Goal: Task Accomplishment & Management: Manage account settings

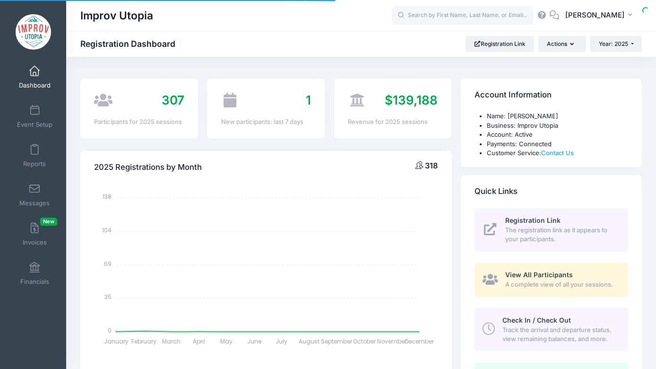
select select
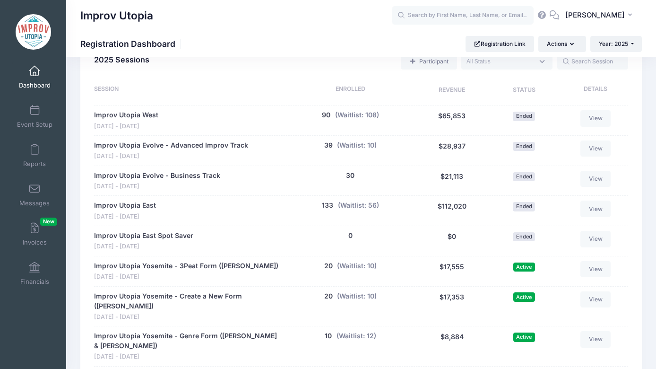
scroll to position [446, 0]
drag, startPoint x: 439, startPoint y: 115, endPoint x: 466, endPoint y: 144, distance: 39.5
click at [466, 144] on div "Session Enrolled Revenue Status Details Improv Utopia West May 23 - May 26, 202…" at bounding box center [361, 279] width 534 height 391
click at [475, 127] on div "$65,853" at bounding box center [451, 119] width 75 height 20
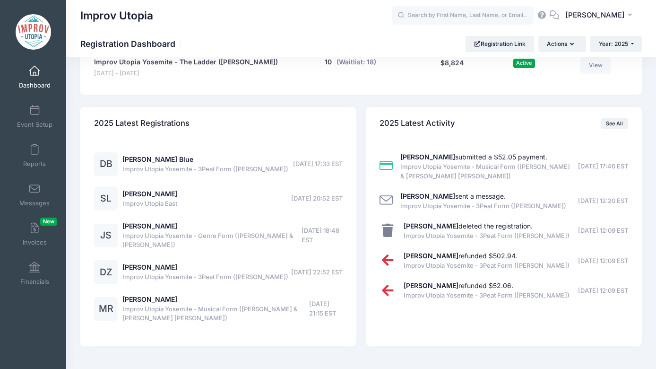
scroll to position [834, 0]
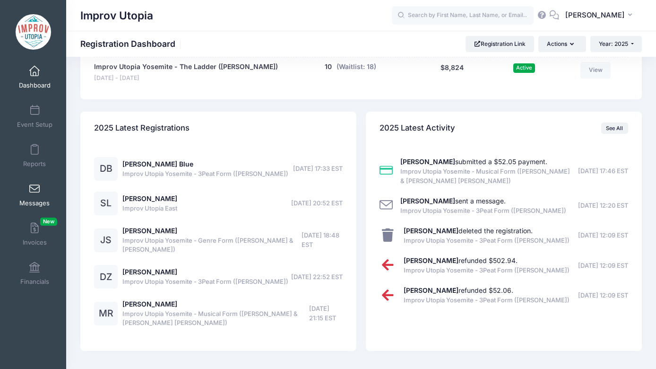
click at [34, 189] on span at bounding box center [34, 189] width 0 height 10
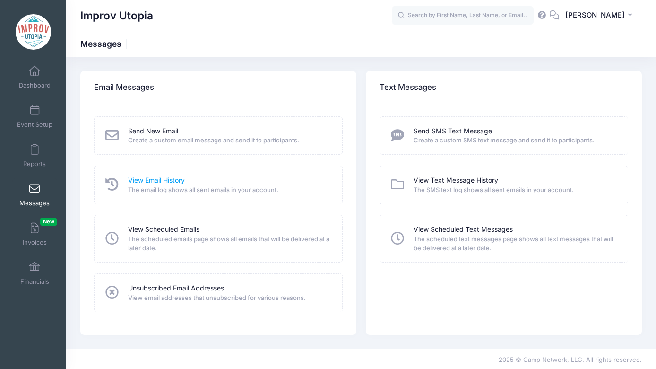
click at [157, 181] on link "View Email History" at bounding box center [156, 180] width 57 height 10
